Goal: Information Seeking & Learning: Learn about a topic

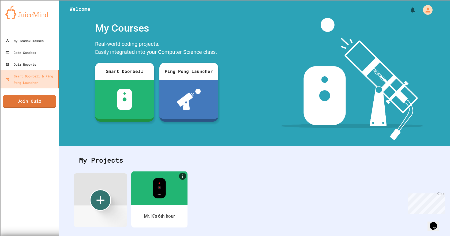
click at [174, 194] on div at bounding box center [159, 188] width 56 height 34
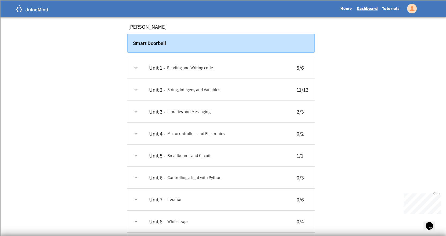
click at [395, 8] on link "Tutorials" at bounding box center [391, 8] width 22 height 12
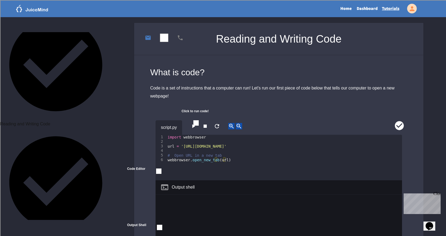
scroll to position [107, 0]
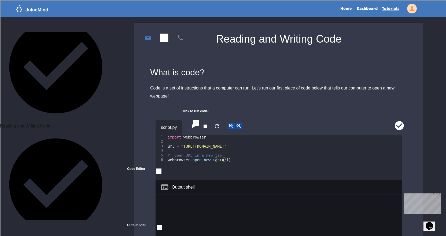
scroll to position [188, 0]
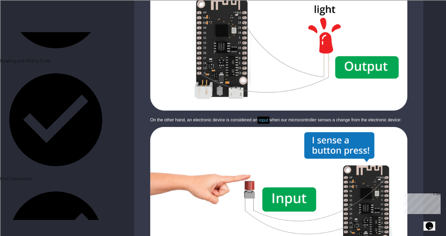
scroll to position [295, 0]
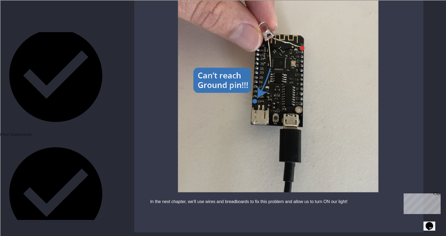
scroll to position [1802, 0]
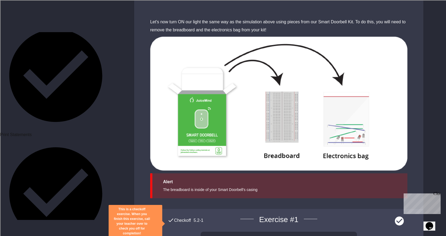
scroll to position [2207, 0]
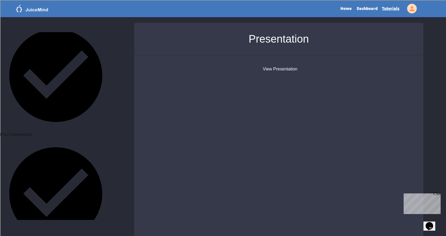
click at [272, 72] on button "View Presentation" at bounding box center [280, 69] width 35 height 6
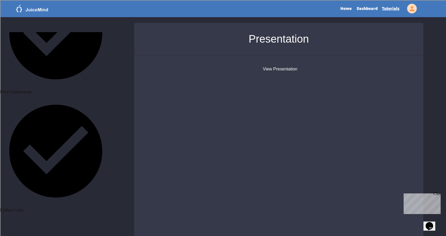
scroll to position [349, 0]
